Goal: Task Accomplishment & Management: Manage account settings

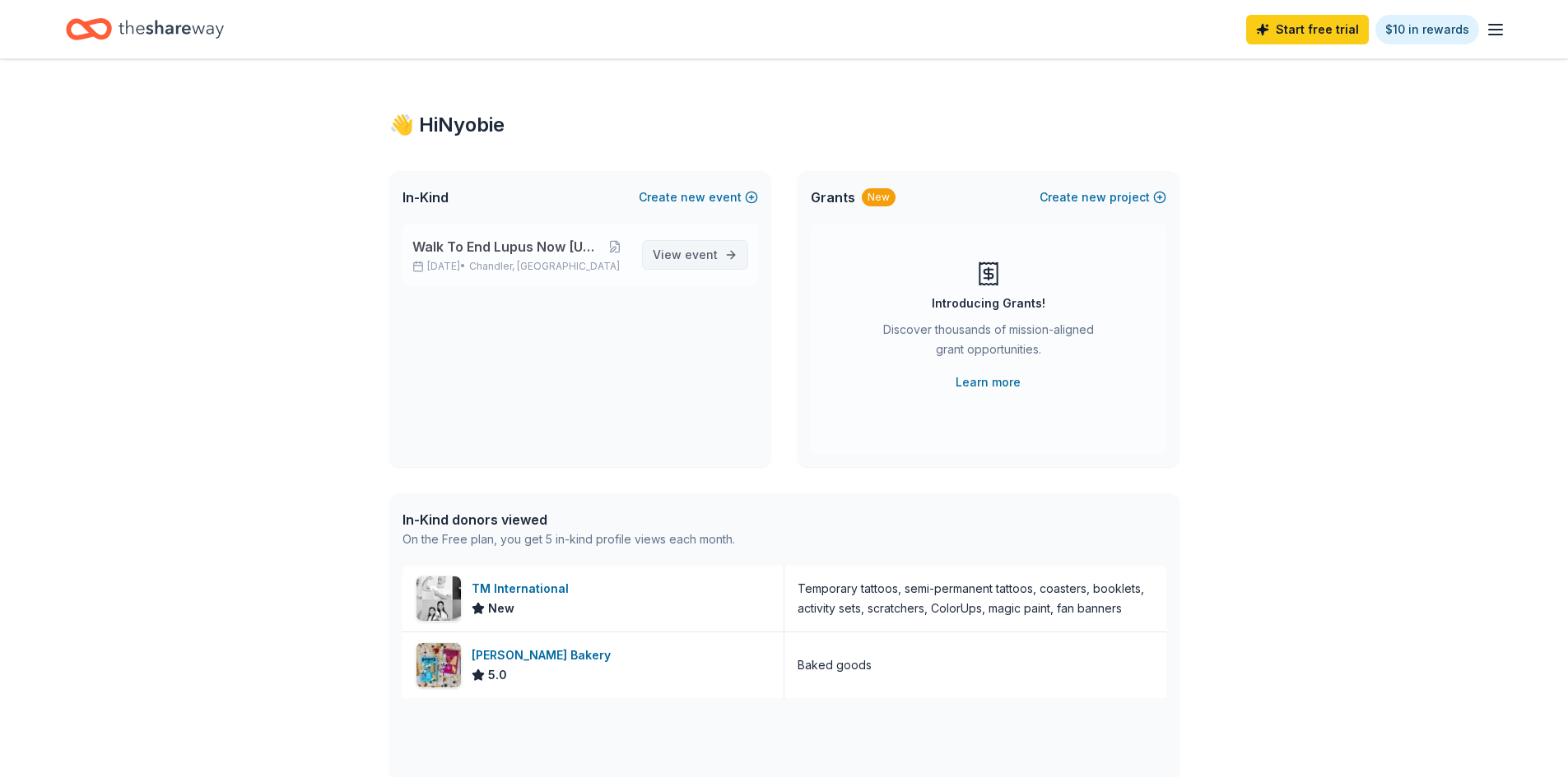
click at [692, 253] on span "event" at bounding box center [701, 254] width 33 height 14
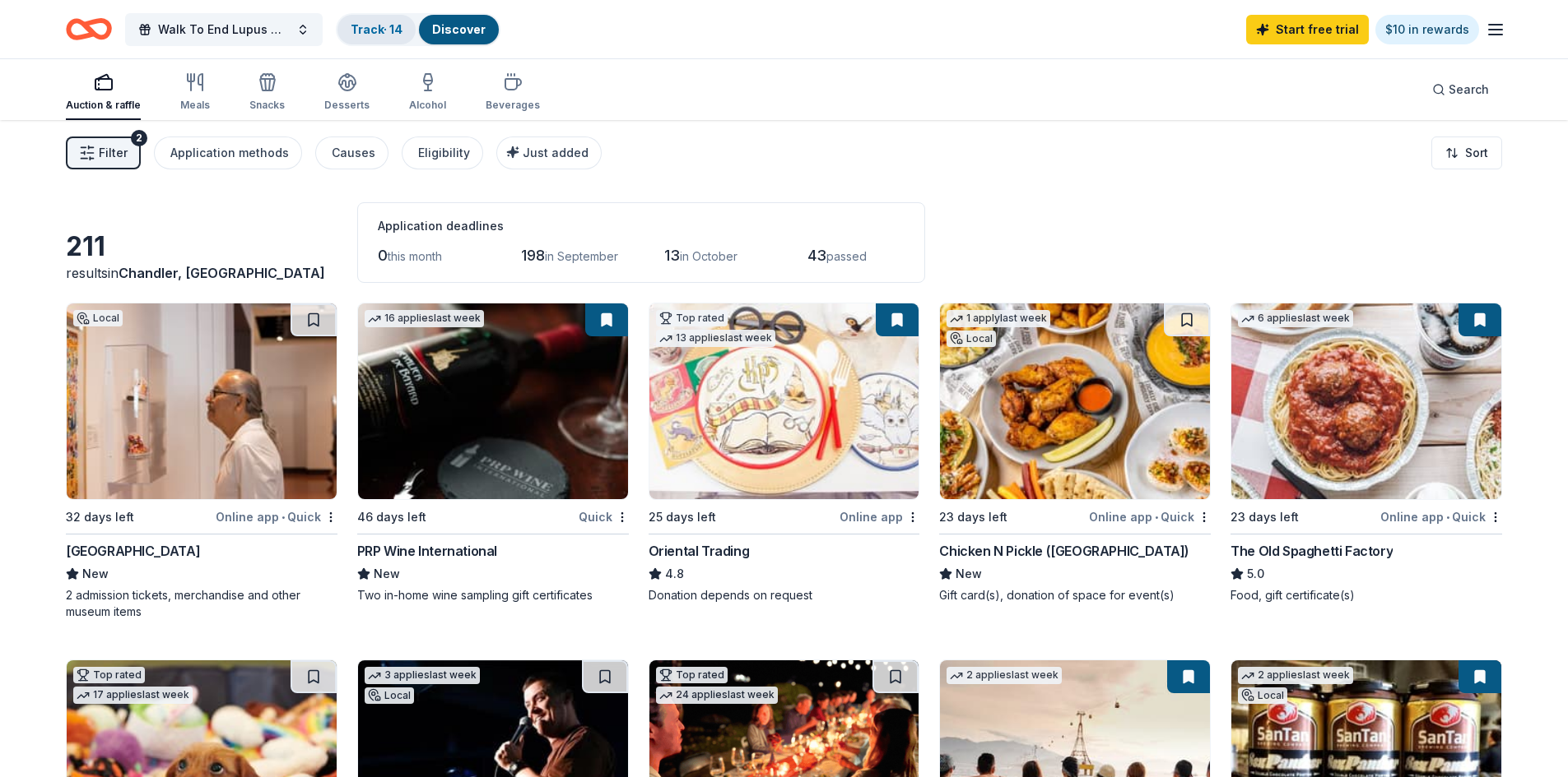
click at [385, 26] on link "Track · 14" at bounding box center [376, 28] width 52 height 14
click at [382, 25] on link "Track · 14" at bounding box center [376, 28] width 52 height 14
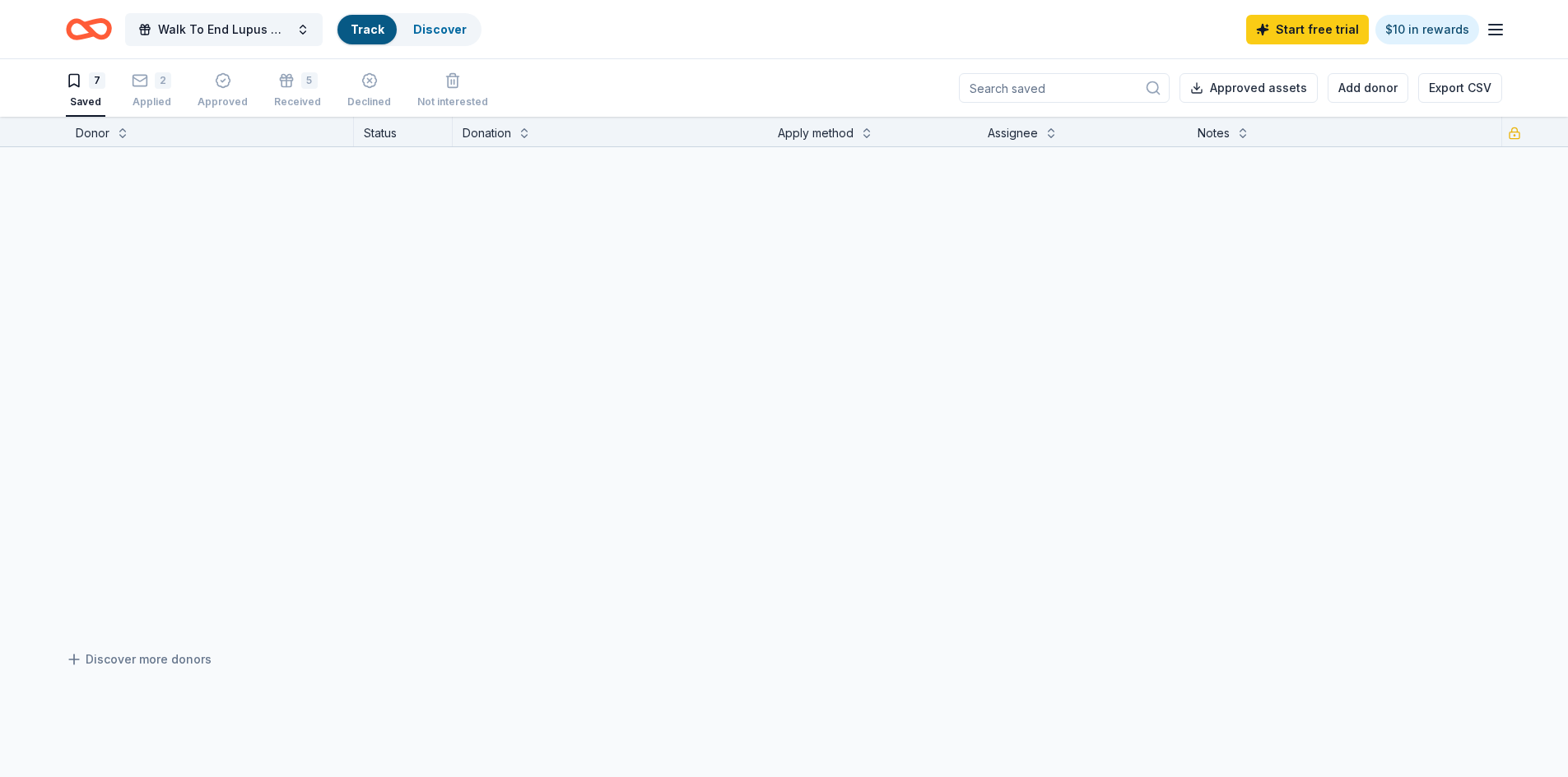
scroll to position [1, 0]
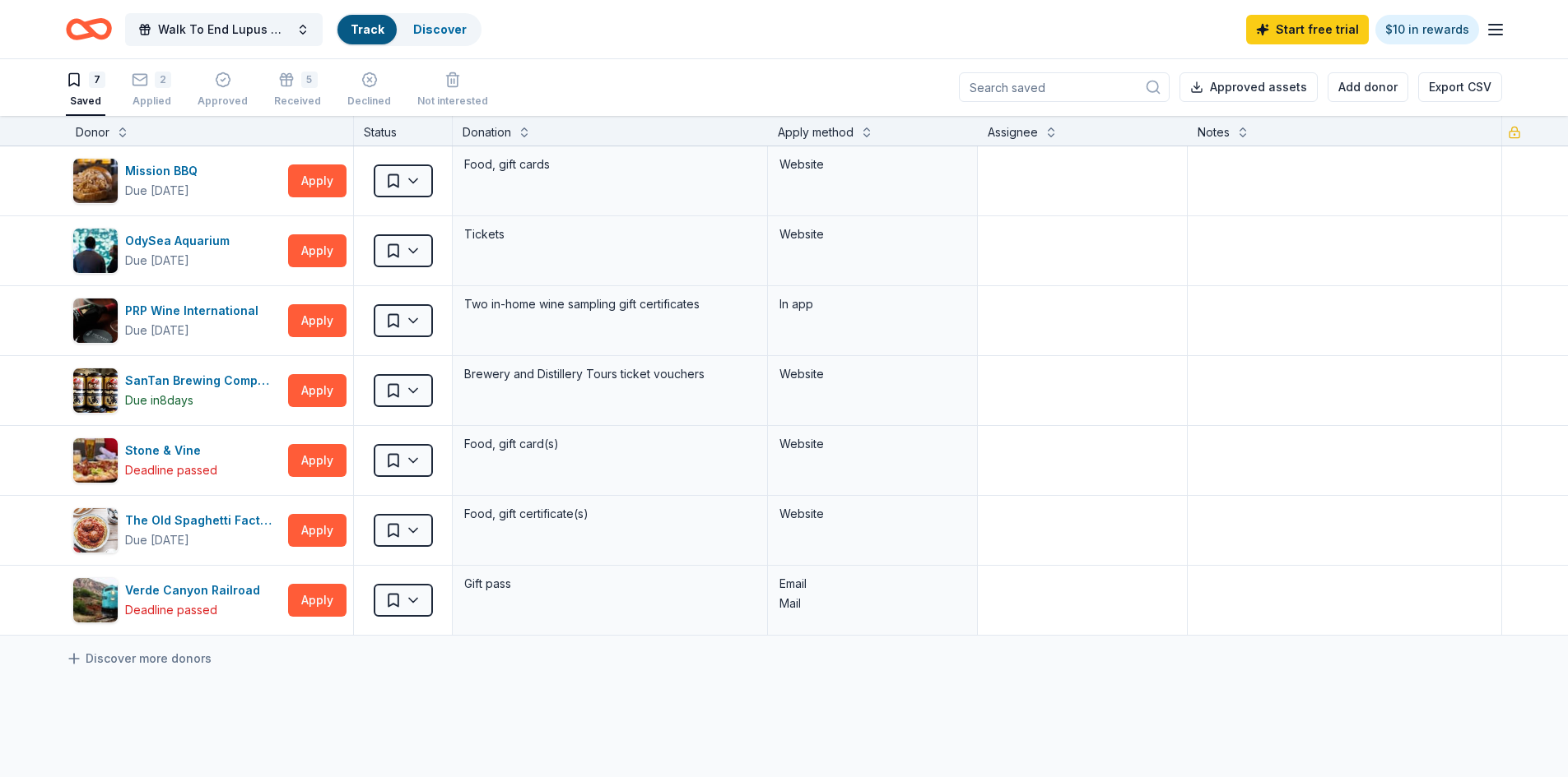
click at [380, 28] on link "Track" at bounding box center [367, 28] width 33 height 14
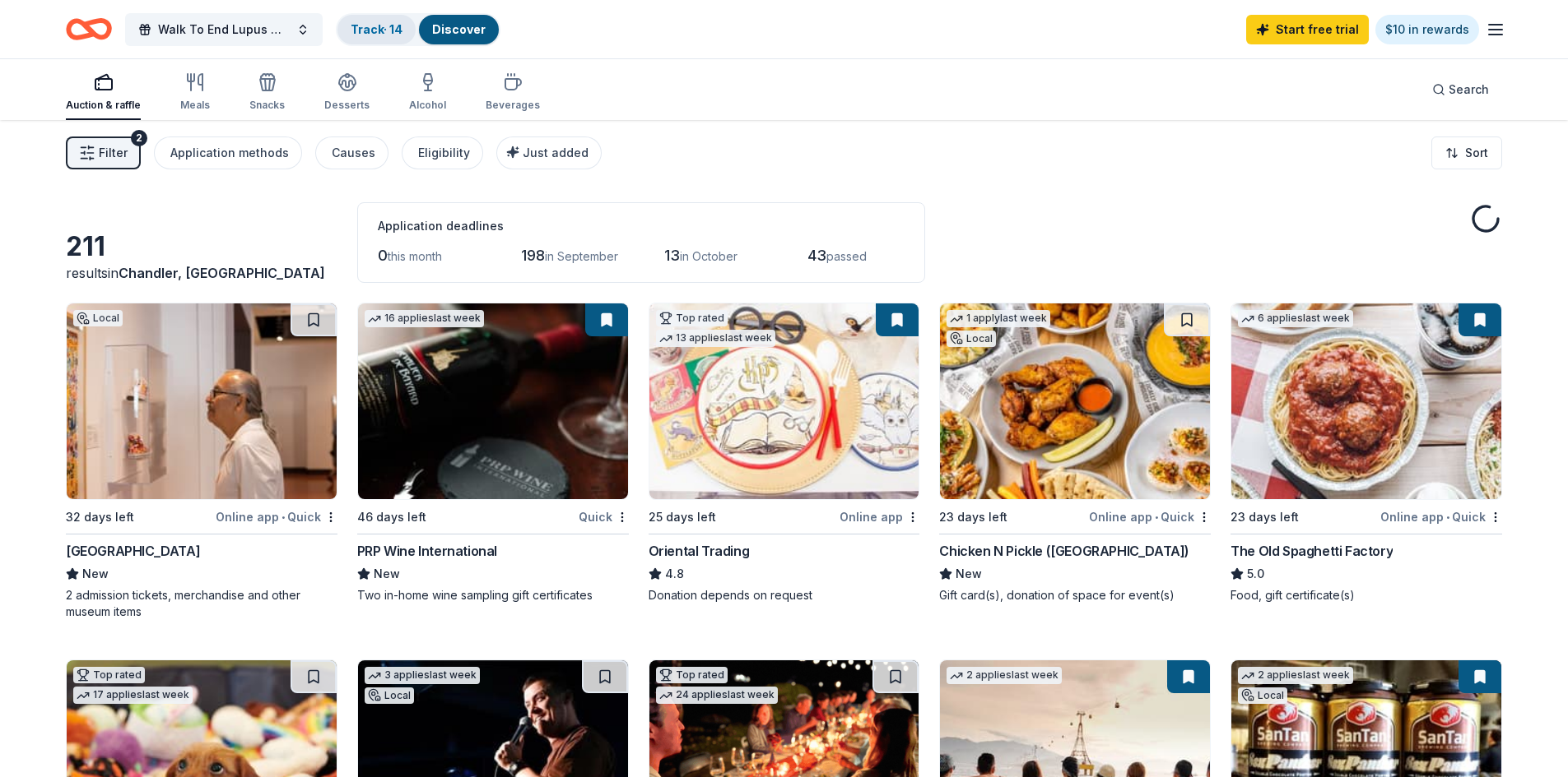
click at [380, 28] on link "Track · 14" at bounding box center [376, 28] width 52 height 14
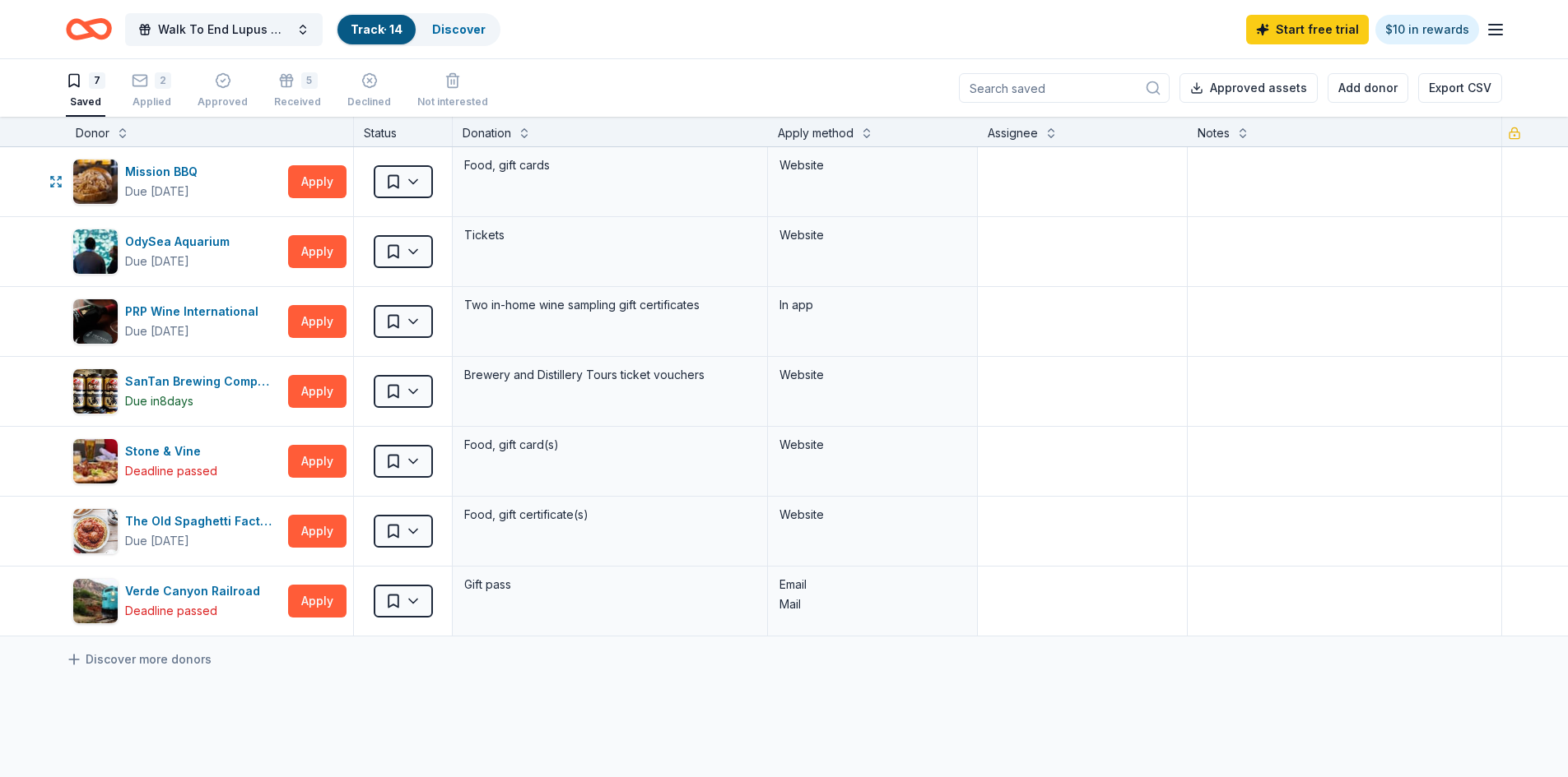
scroll to position [1, 0]
click at [276, 95] on div "Received" at bounding box center [298, 101] width 47 height 13
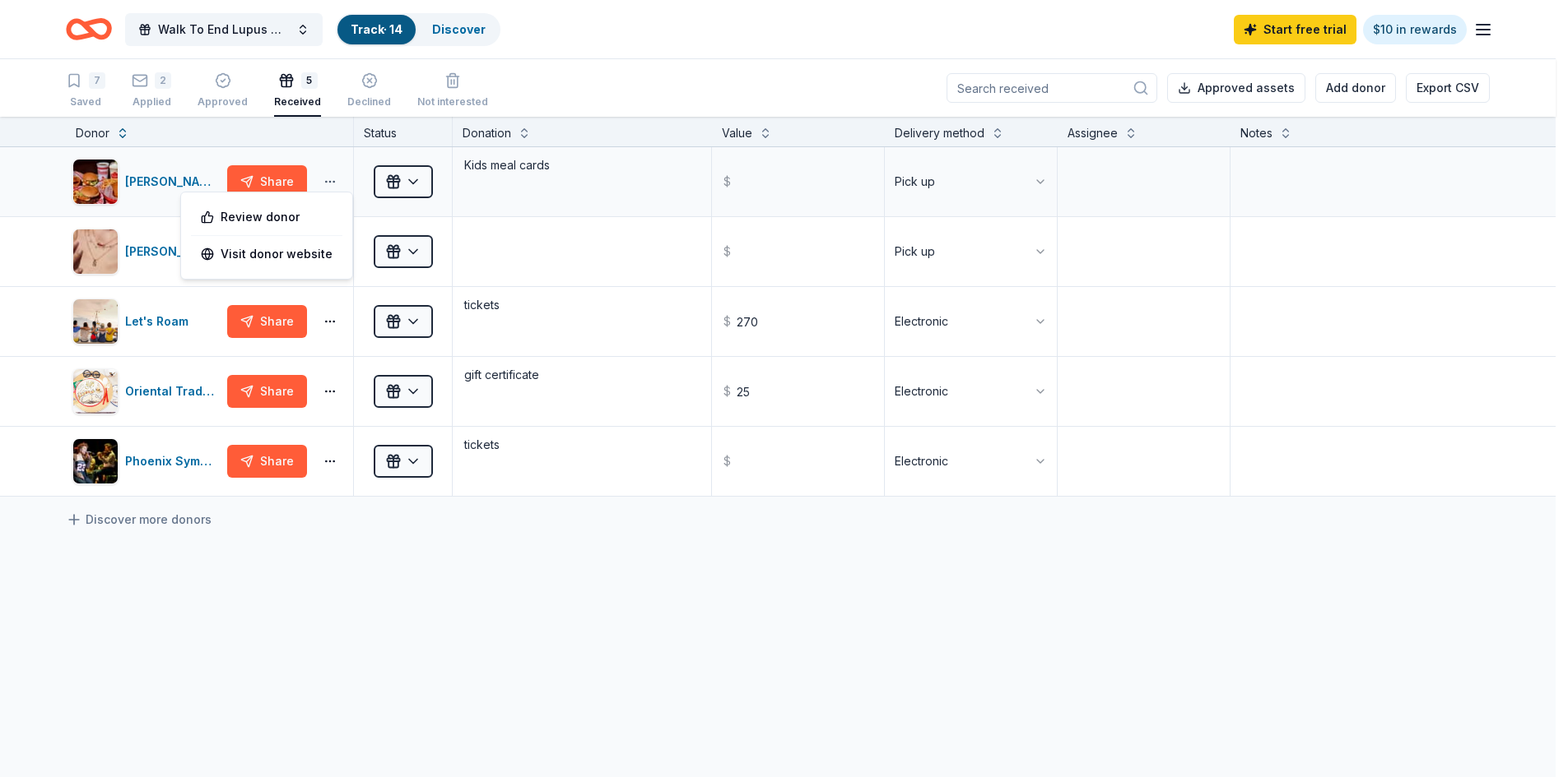
click at [325, 178] on html "Walk To End Lupus Now [US_STATE] Track · 14 Discover Start free trial $10 in re…" at bounding box center [784, 388] width 1568 height 777
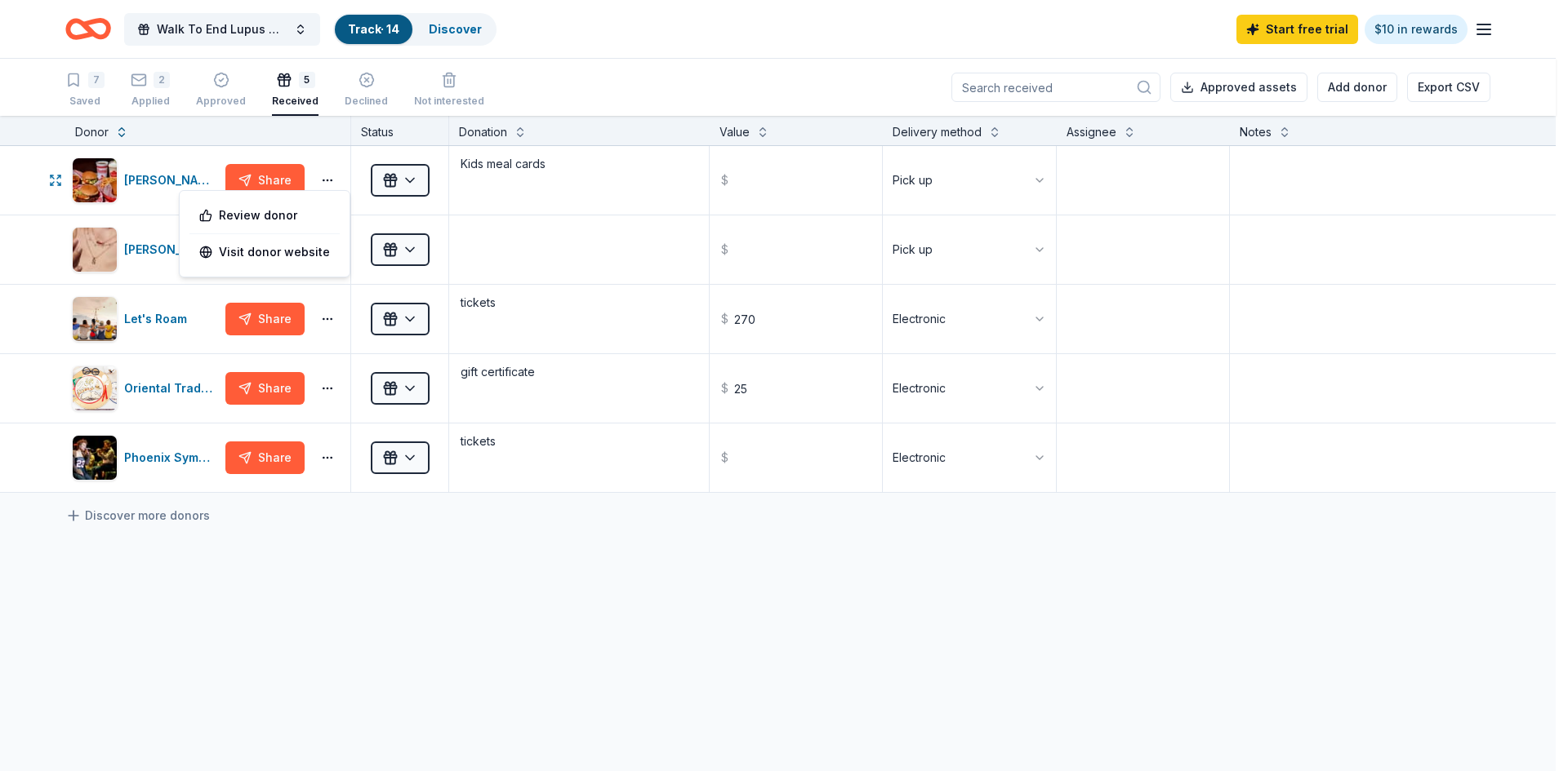
click at [261, 174] on html "Walk To End Lupus Now [US_STATE] Track · 14 Discover Start free trial $10 in re…" at bounding box center [784, 386] width 1568 height 771
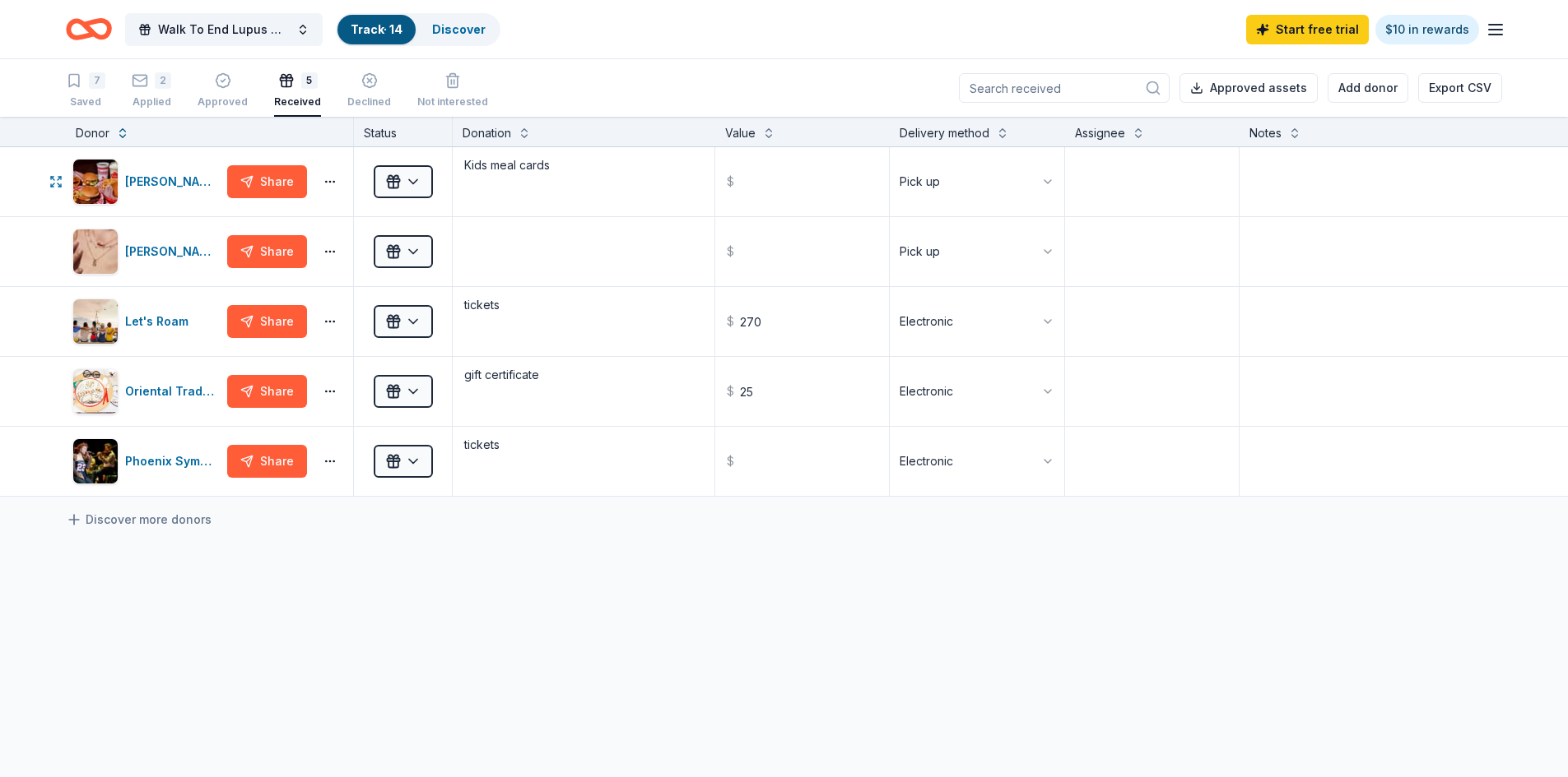
click at [263, 176] on button "Share" at bounding box center [267, 181] width 79 height 33
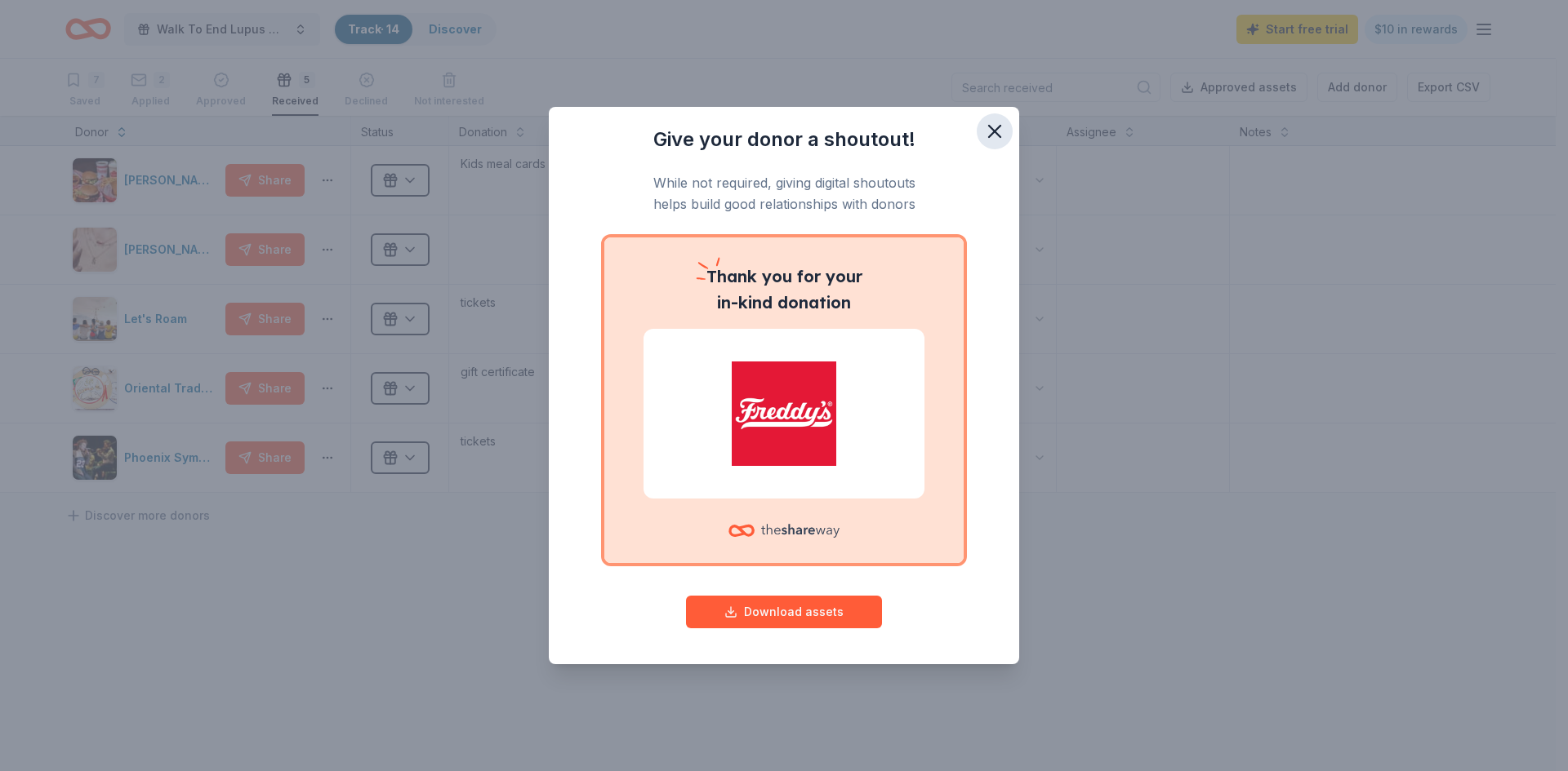
click at [988, 132] on icon "button" at bounding box center [995, 131] width 23 height 23
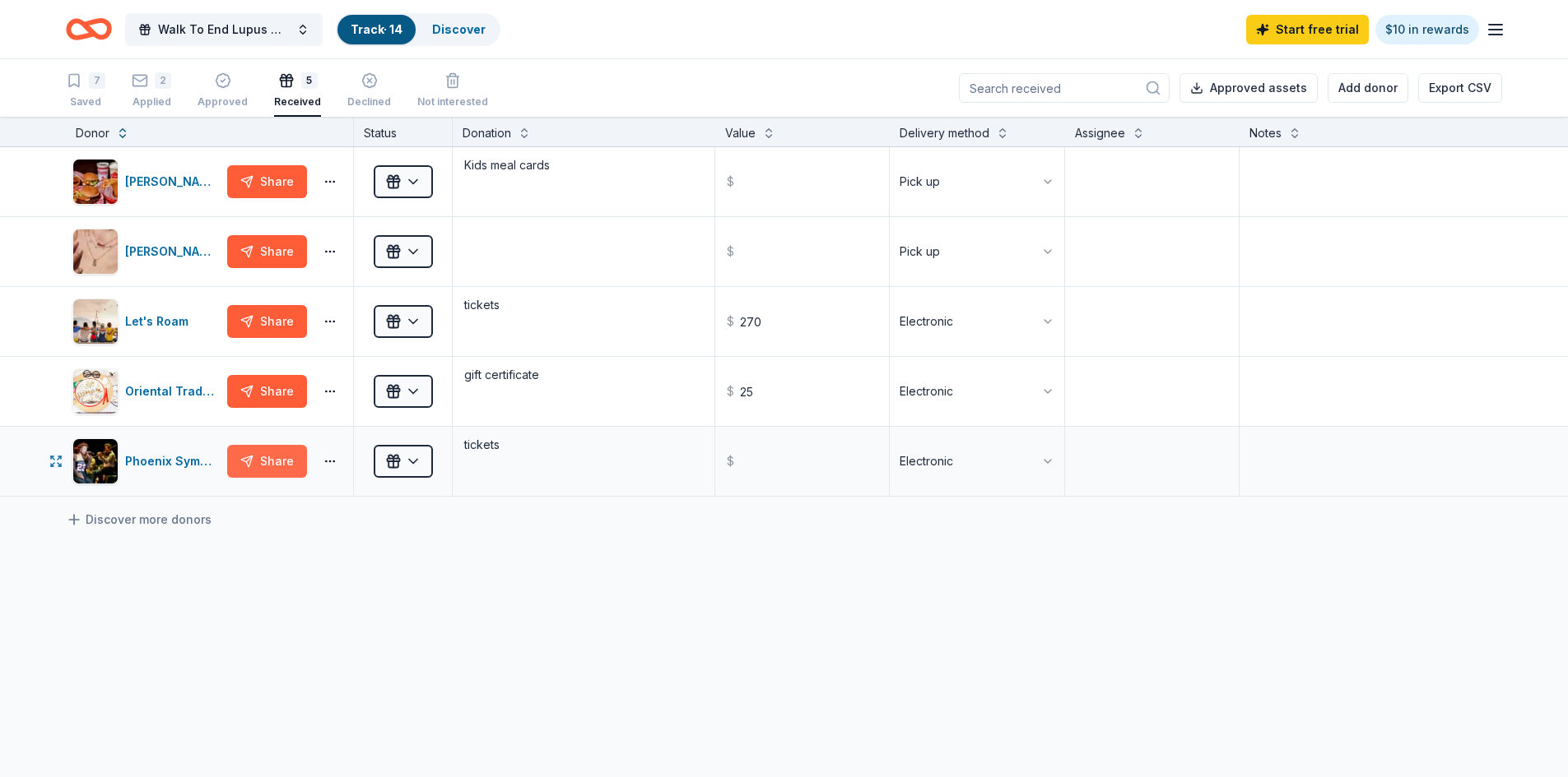
click at [272, 462] on button "Share" at bounding box center [267, 461] width 79 height 33
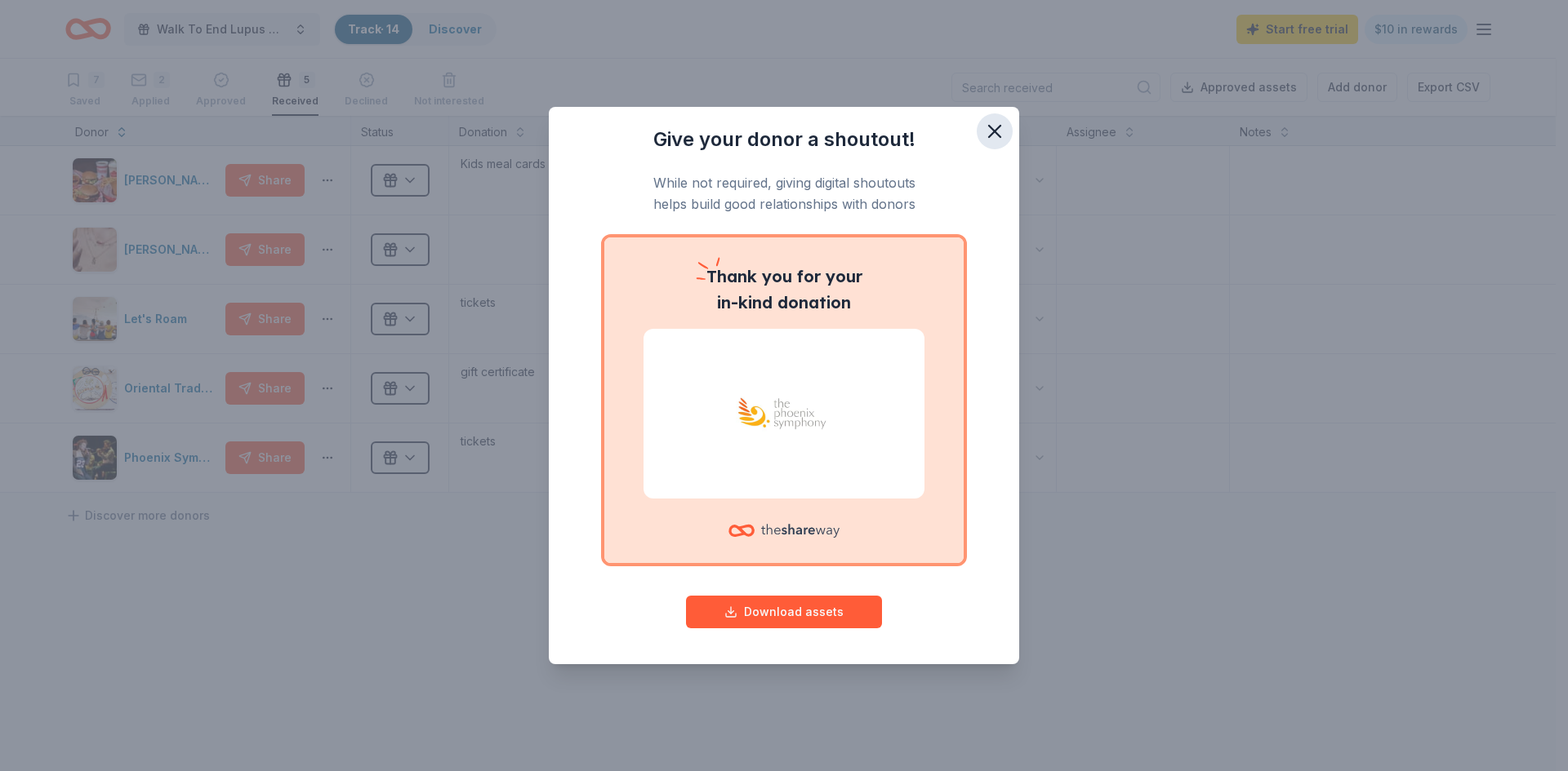
click at [992, 133] on icon "button" at bounding box center [995, 131] width 11 height 11
